Goal: Information Seeking & Learning: Understand process/instructions

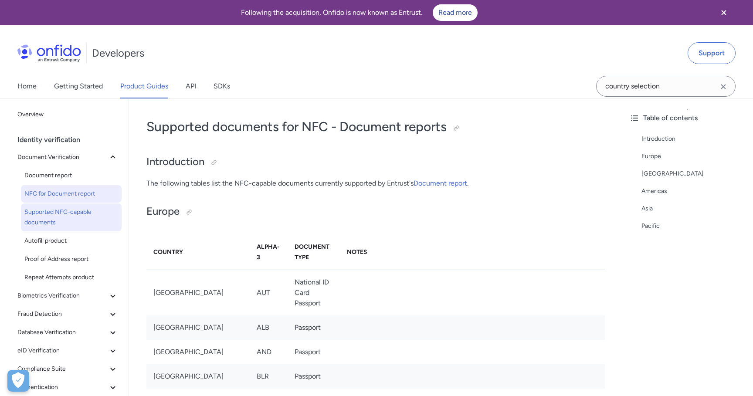
click at [40, 191] on span "NFC for Document report" at bounding box center [71, 194] width 94 height 10
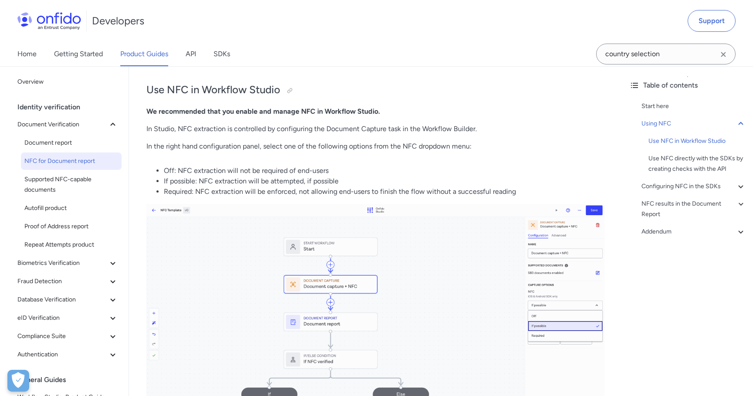
scroll to position [382, 0]
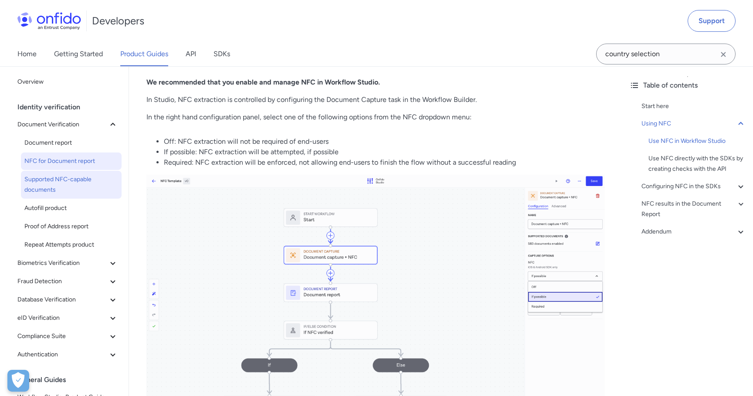
click at [68, 183] on span "Supported NFC-capable documents" at bounding box center [71, 184] width 94 height 21
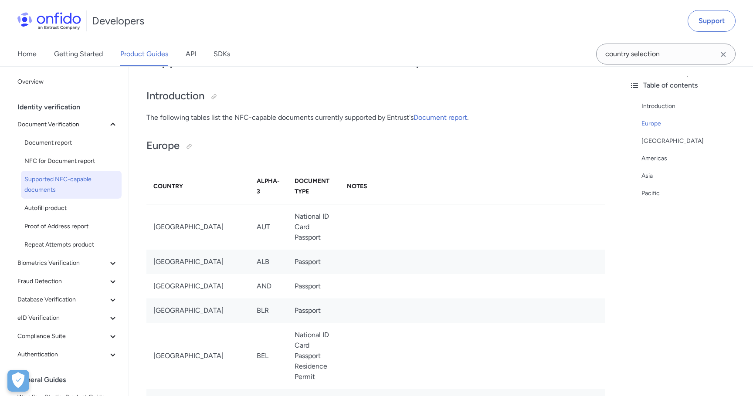
scroll to position [38, 0]
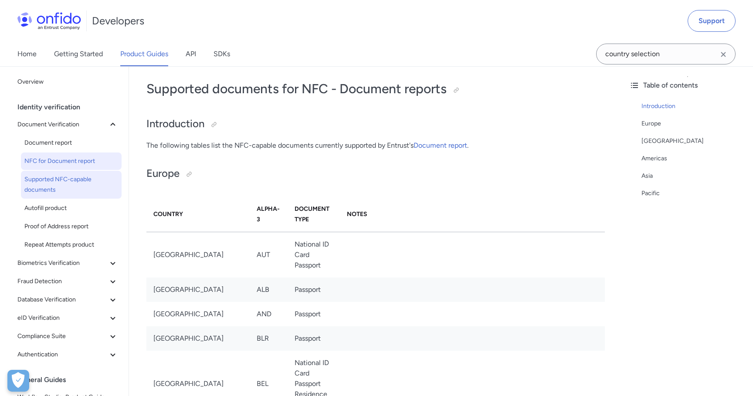
click at [53, 163] on span "NFC for Document report" at bounding box center [71, 161] width 94 height 10
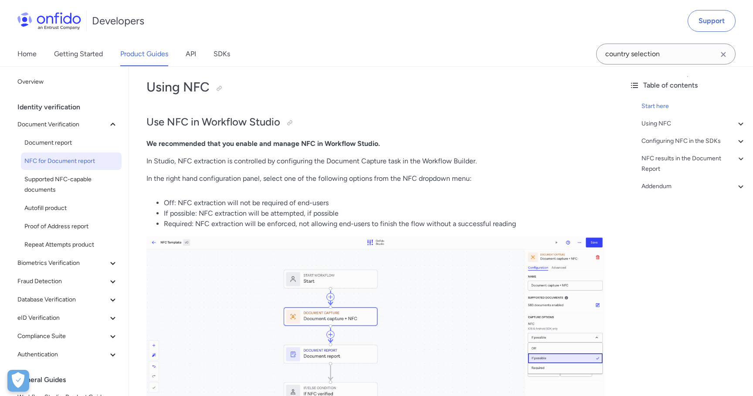
scroll to position [325, 0]
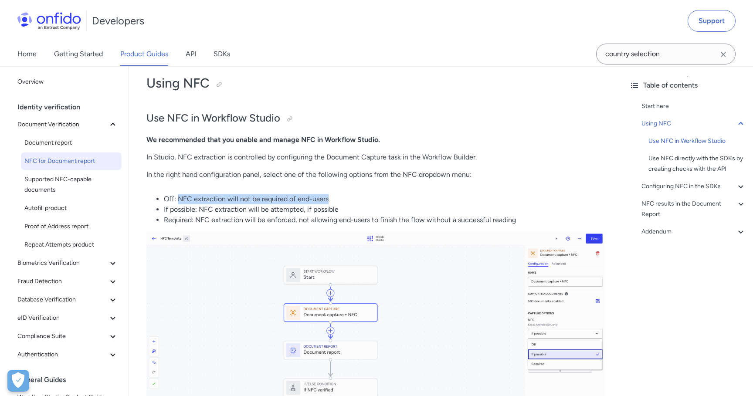
drag, startPoint x: 179, startPoint y: 199, endPoint x: 328, endPoint y: 198, distance: 149.4
click at [328, 198] on li "Off: NFC extraction will not be required of end-users" at bounding box center [384, 199] width 441 height 10
copy li "NFC extraction will not be required of end-users"
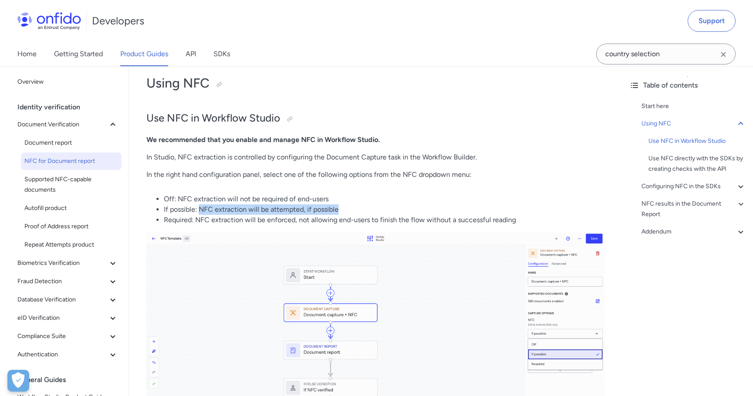
drag, startPoint x: 199, startPoint y: 210, endPoint x: 412, endPoint y: 212, distance: 213.0
click at [412, 211] on li "If possible: NFC extraction will be attempted, if possible" at bounding box center [384, 209] width 441 height 10
copy li "NFC extraction will be attempted, if possible"
drag, startPoint x: 197, startPoint y: 220, endPoint x: 294, endPoint y: 222, distance: 97.6
click at [294, 222] on li "Required: NFC extraction will be enforced, not allowing end-users to finish the…" at bounding box center [384, 220] width 441 height 10
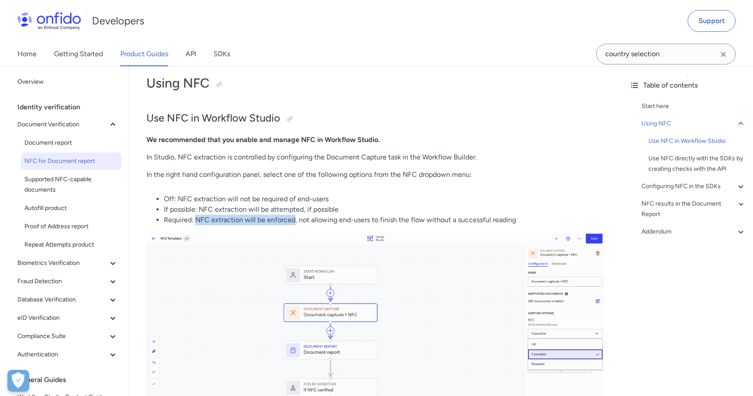
copy li "NFC extraction will be enforced"
